Goal: Information Seeking & Learning: Learn about a topic

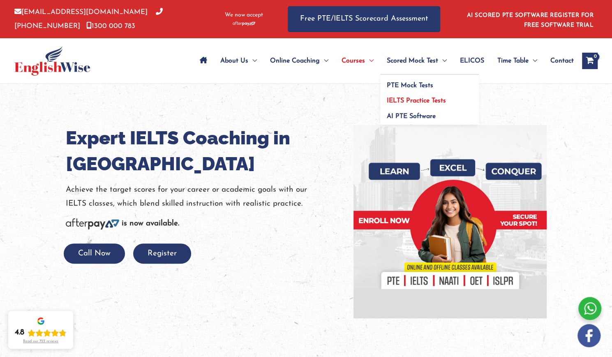
click at [405, 102] on span "IELTS Practice Tests" at bounding box center [416, 100] width 59 height 7
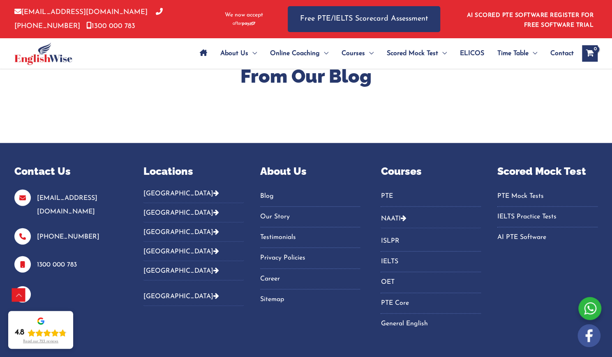
scroll to position [2941, 0]
